Goal: Task Accomplishment & Management: Use online tool/utility

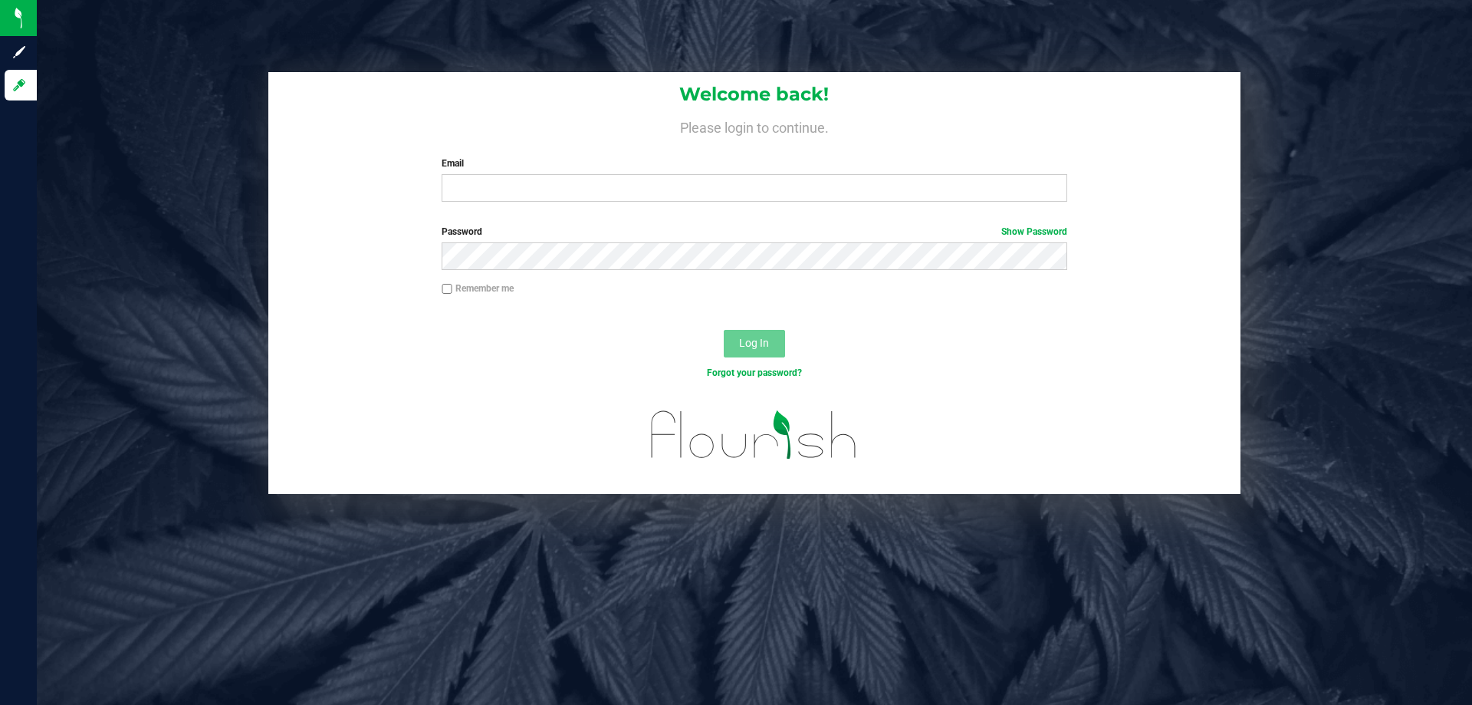
click at [561, 140] on div "Welcome back! Please login to continue. Email Required Please format your email…" at bounding box center [754, 143] width 972 height 142
click at [574, 225] on label "Password Show Password" at bounding box center [754, 232] width 625 height 14
click at [577, 229] on label "Password Show Password" at bounding box center [754, 232] width 625 height 14
click at [594, 217] on form "Welcome back! Please login to continue. Email Required Please format your email…" at bounding box center [754, 283] width 949 height 422
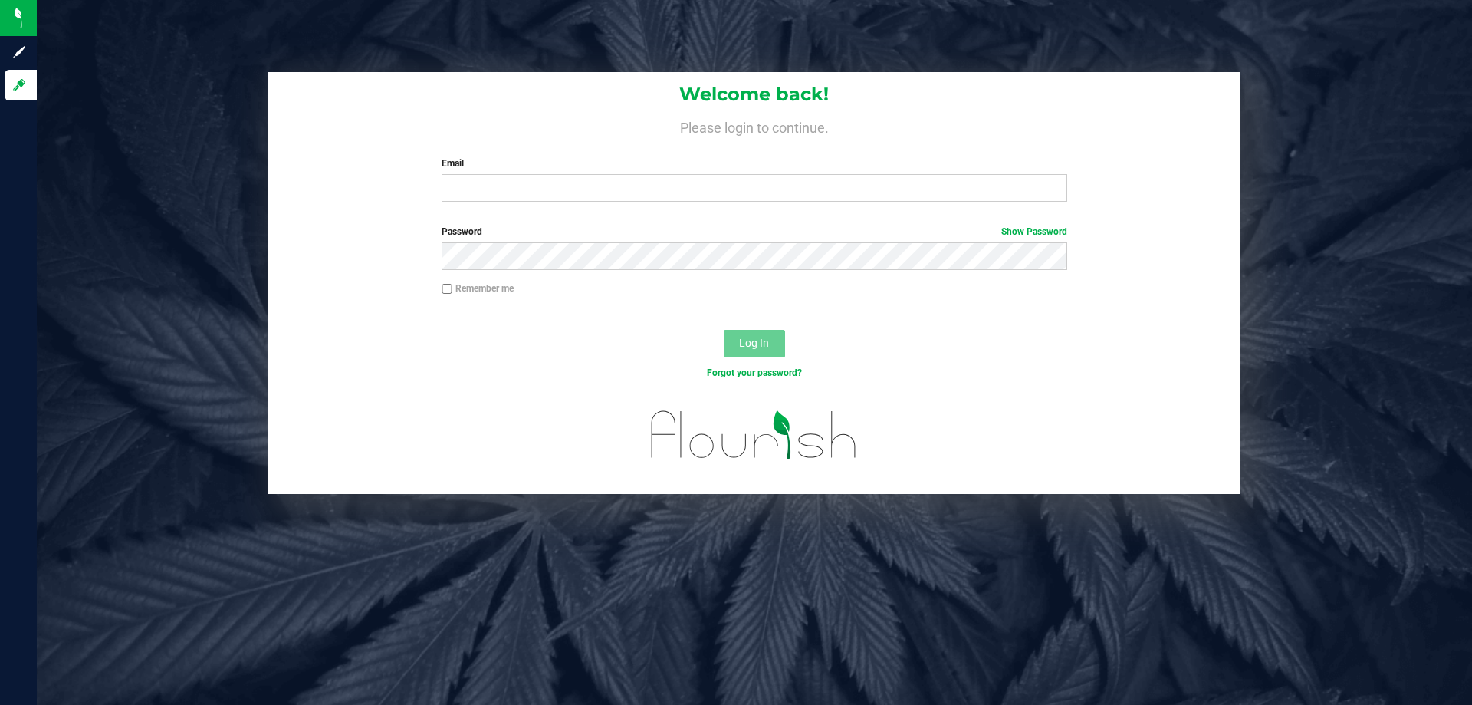
click at [599, 223] on form "Welcome back! Please login to continue. Email Required Please format your email…" at bounding box center [754, 283] width 949 height 422
click at [469, 175] on input "Email" at bounding box center [754, 188] width 625 height 28
type input "[PERSON_NAME][EMAIL_ADDRESS][PERSON_NAME][DOMAIN_NAME]"
click at [724, 330] on button "Log In" at bounding box center [754, 344] width 61 height 28
